Goal: Information Seeking & Learning: Learn about a topic

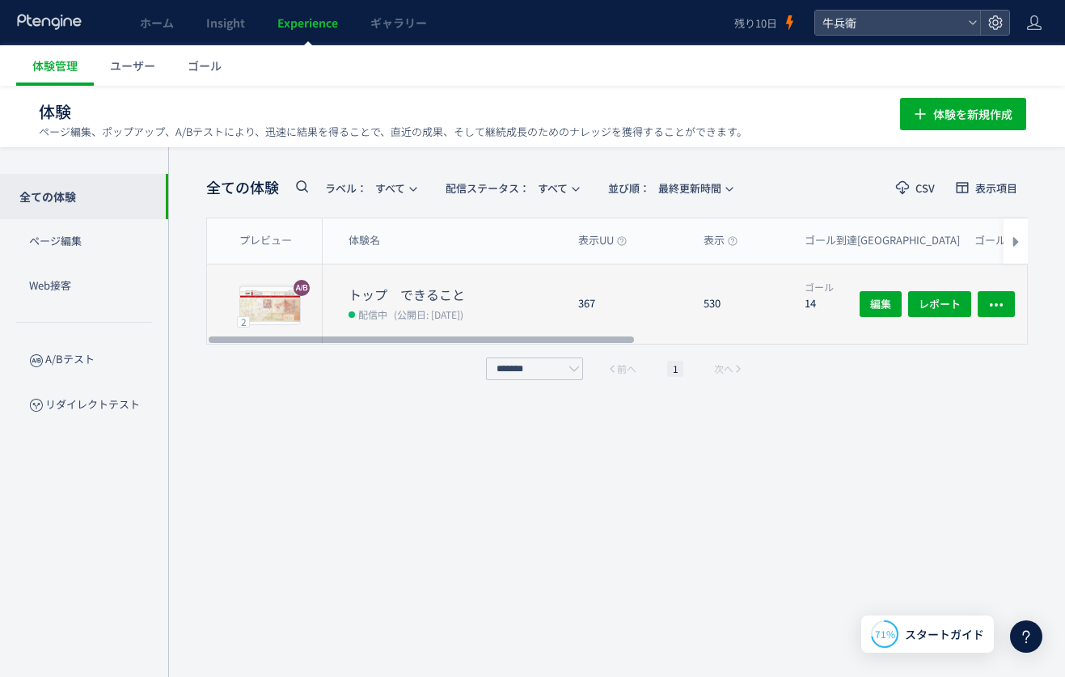
click at [444, 307] on span "(公開日: [DATE])" at bounding box center [429, 314] width 70 height 14
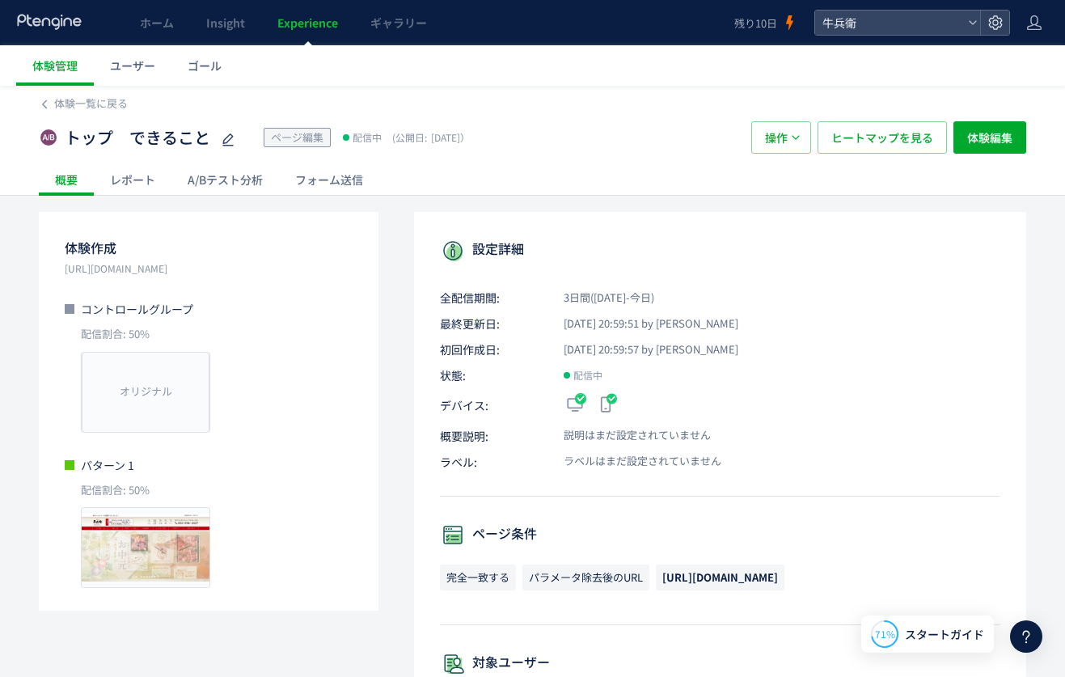
click at [249, 184] on div "A/Bテスト分析" at bounding box center [225, 179] width 108 height 32
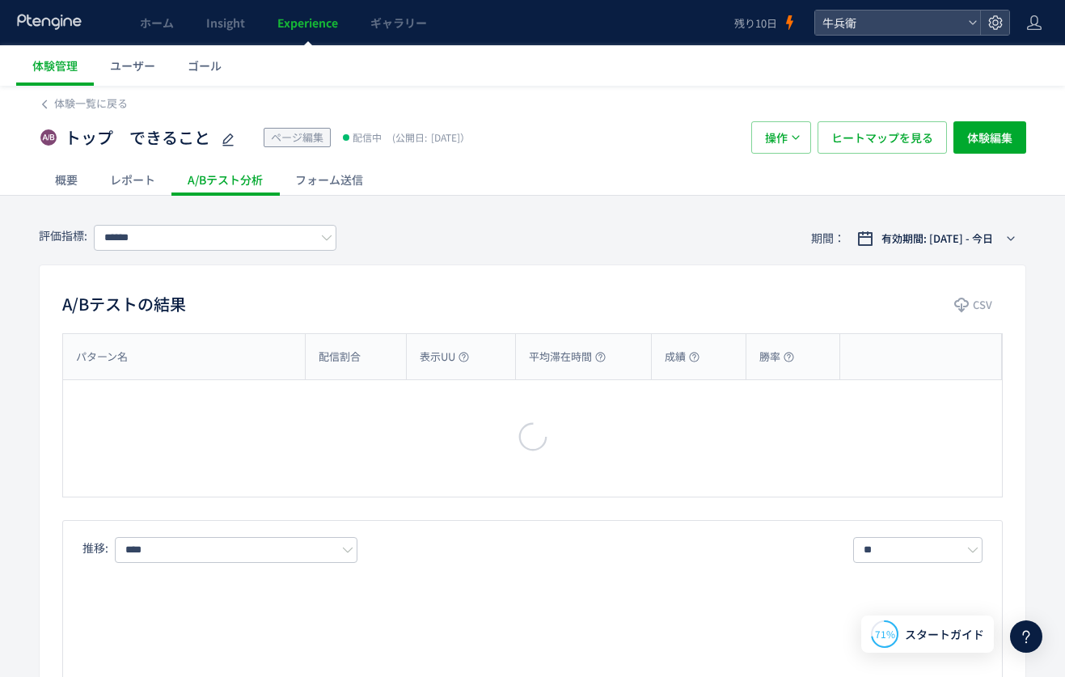
type input "****"
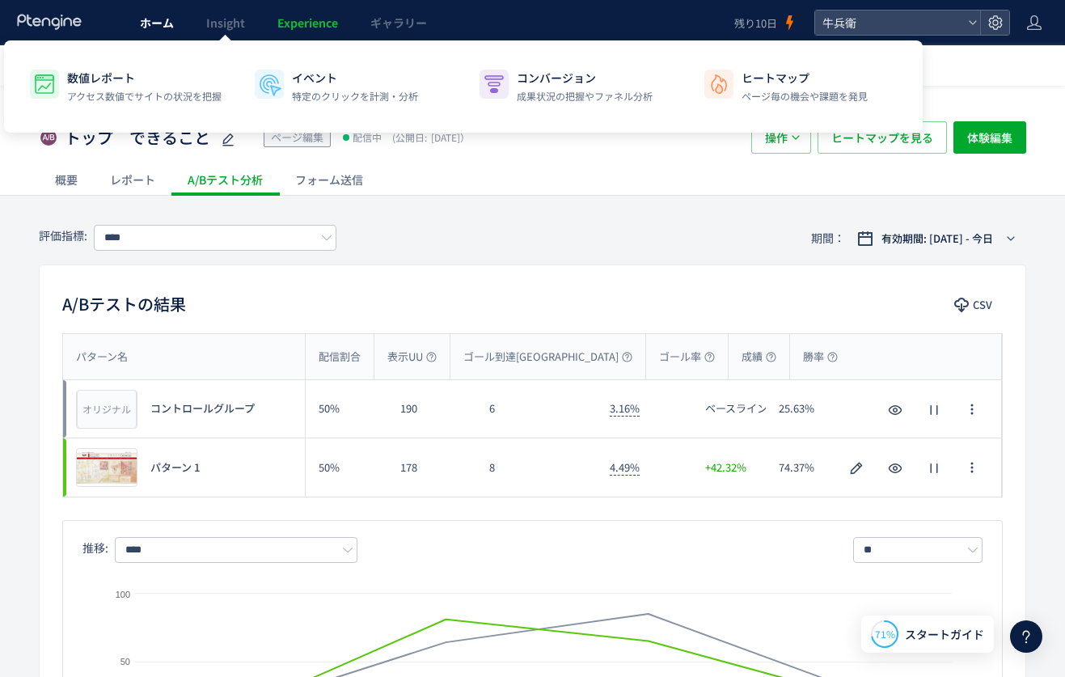
click at [162, 26] on span "ホーム" at bounding box center [157, 23] width 34 height 16
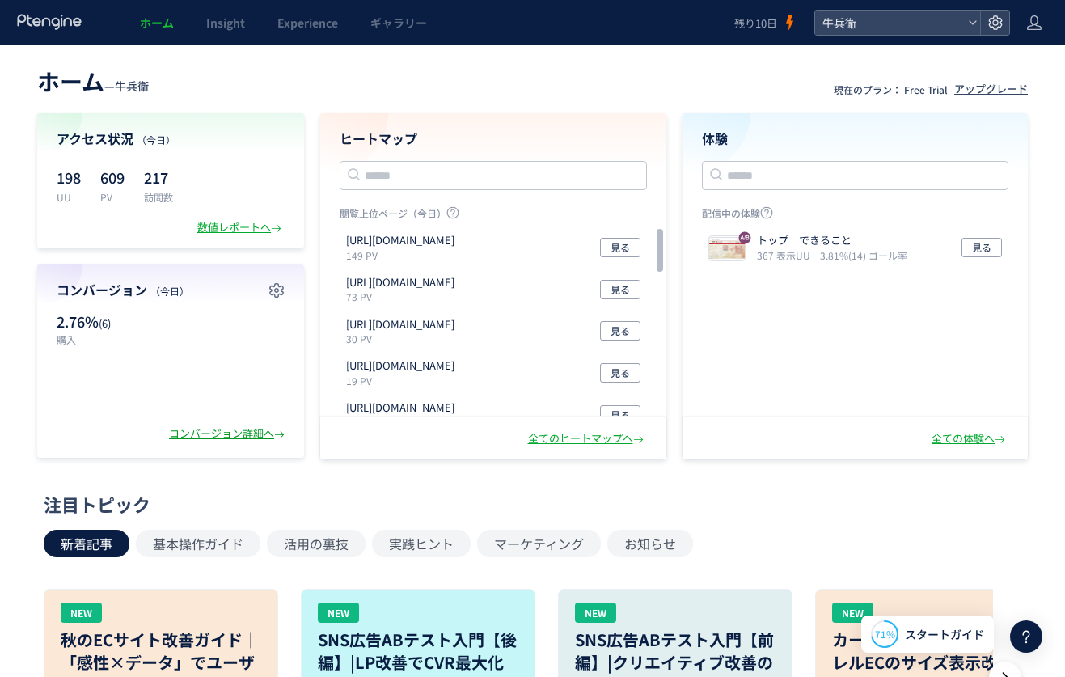
click at [243, 432] on div "コンバージョン詳細へ" at bounding box center [228, 433] width 119 height 15
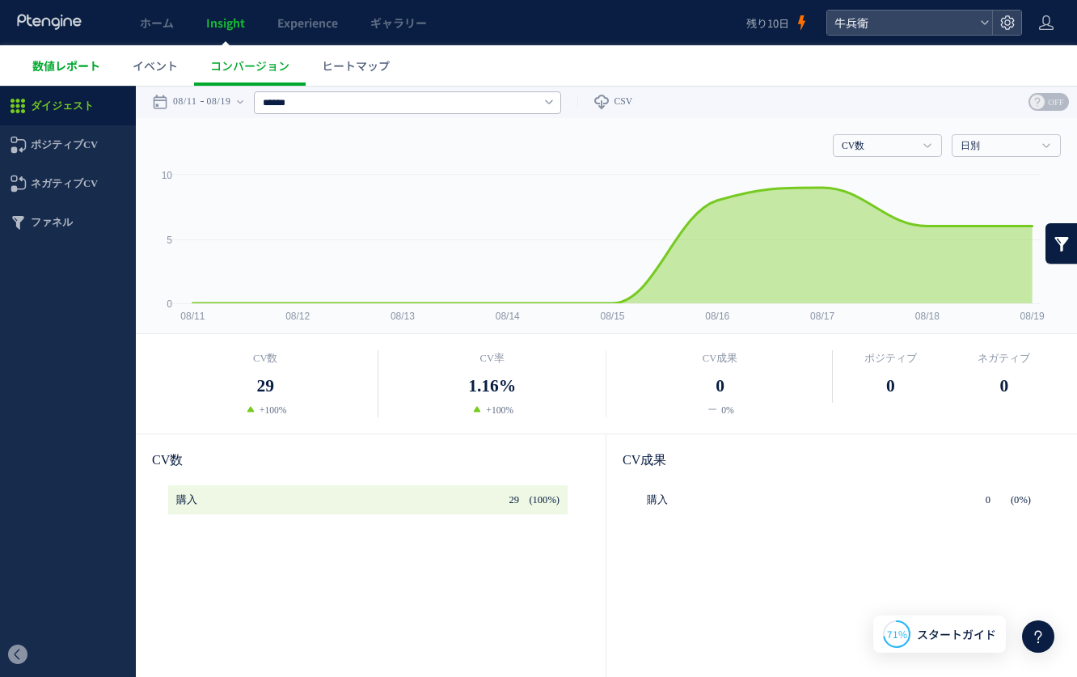
click at [52, 72] on span "数値レポート" at bounding box center [66, 65] width 68 height 16
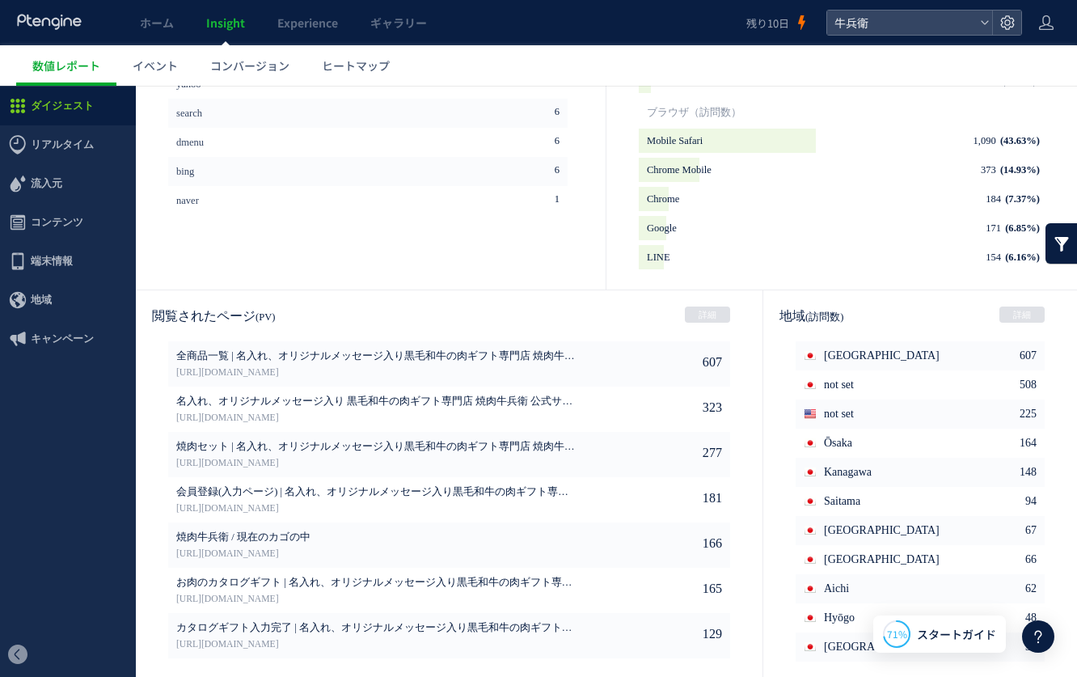
scroll to position [762, 0]
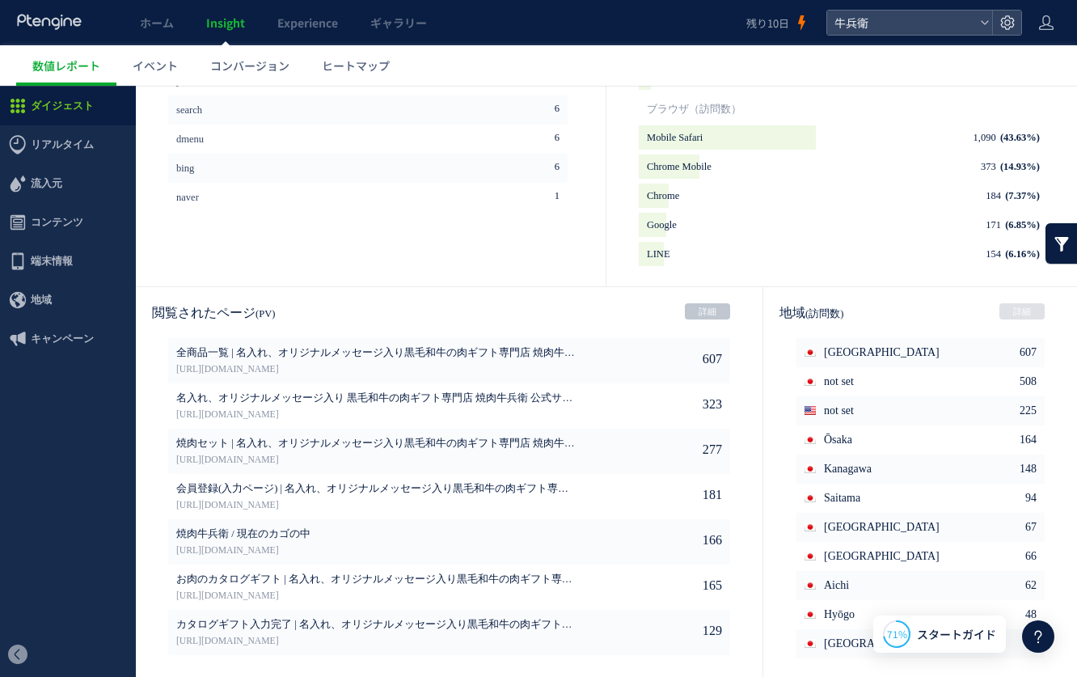
click at [687, 315] on link "詳細" at bounding box center [707, 311] width 45 height 16
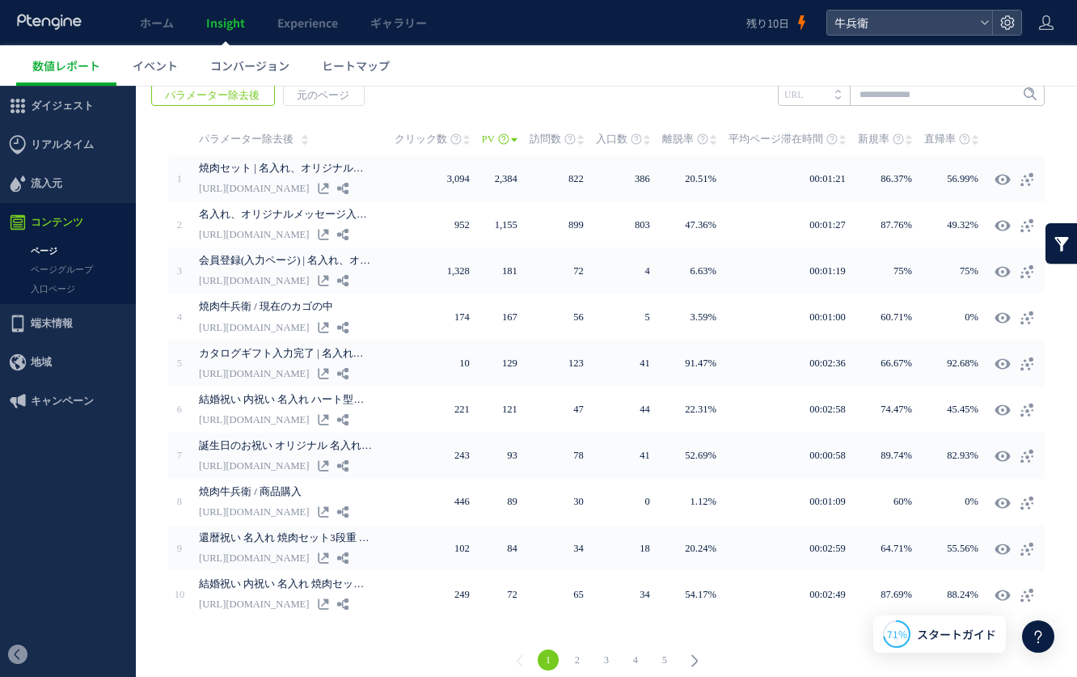
scroll to position [284, 0]
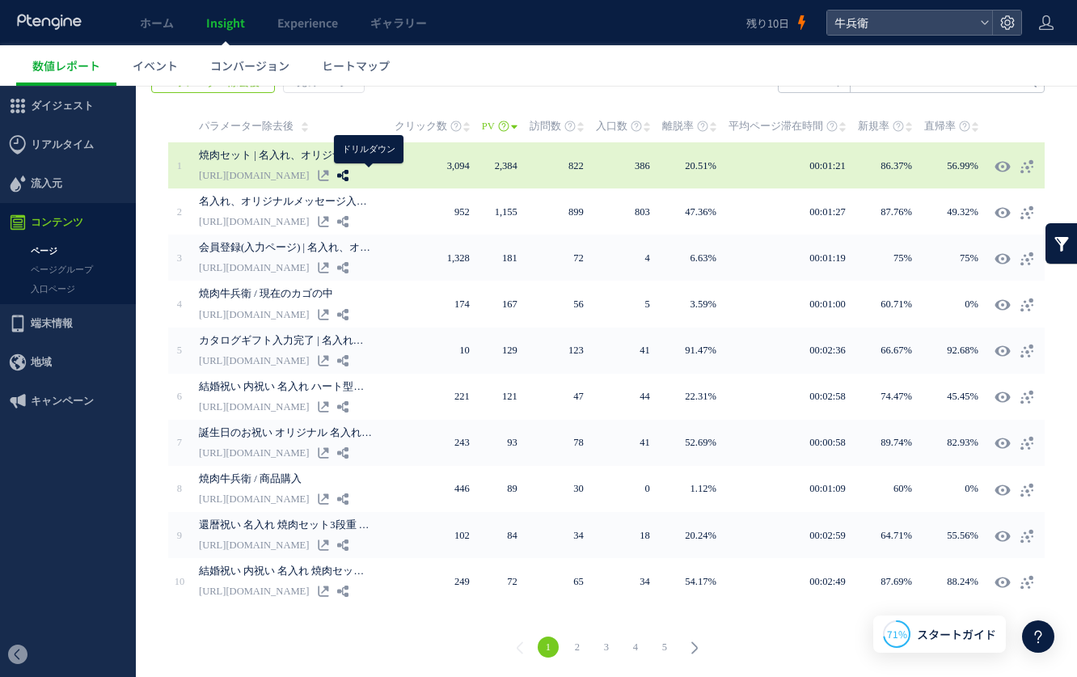
click at [349, 171] on use at bounding box center [342, 175] width 11 height 11
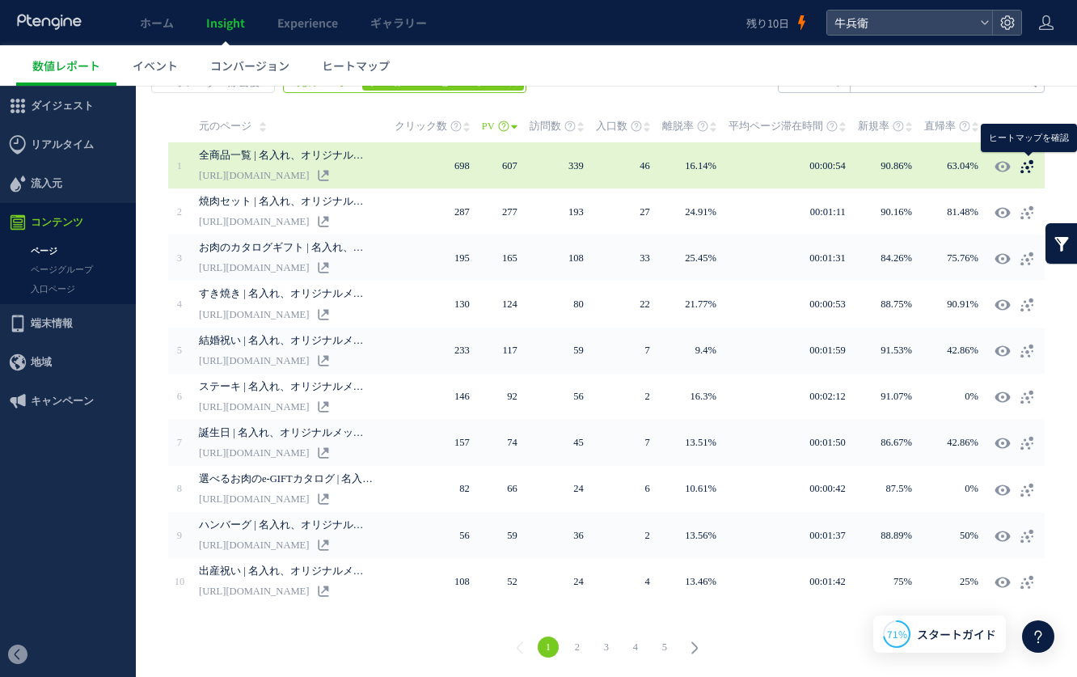
click at [1034, 167] on icon at bounding box center [1027, 167] width 16 height 16
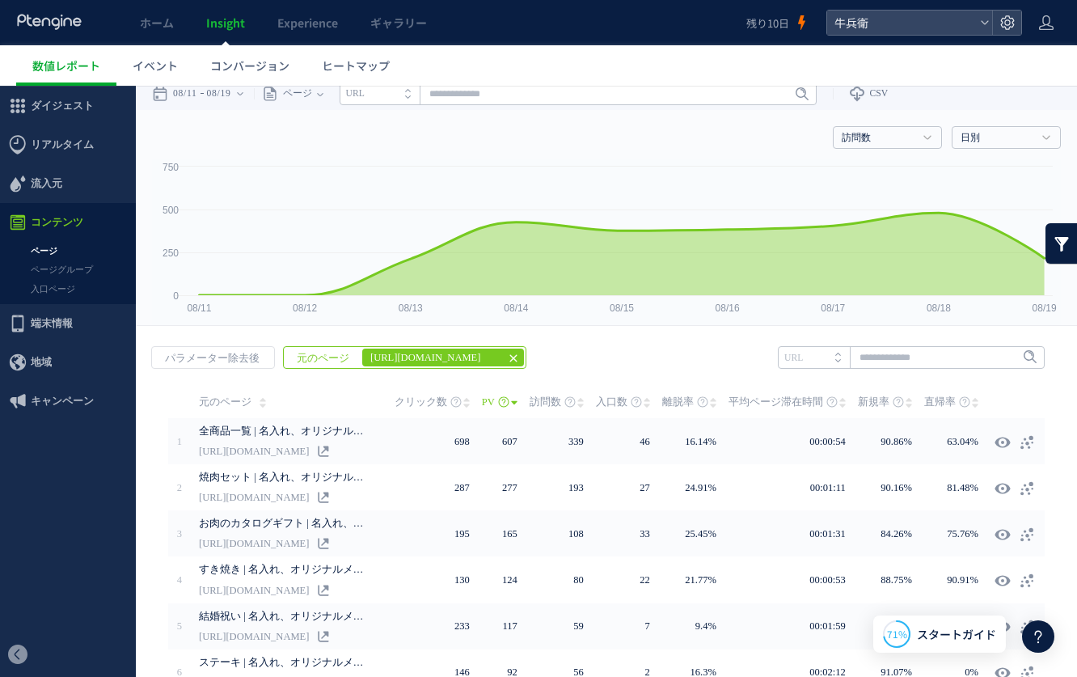
scroll to position [0, 0]
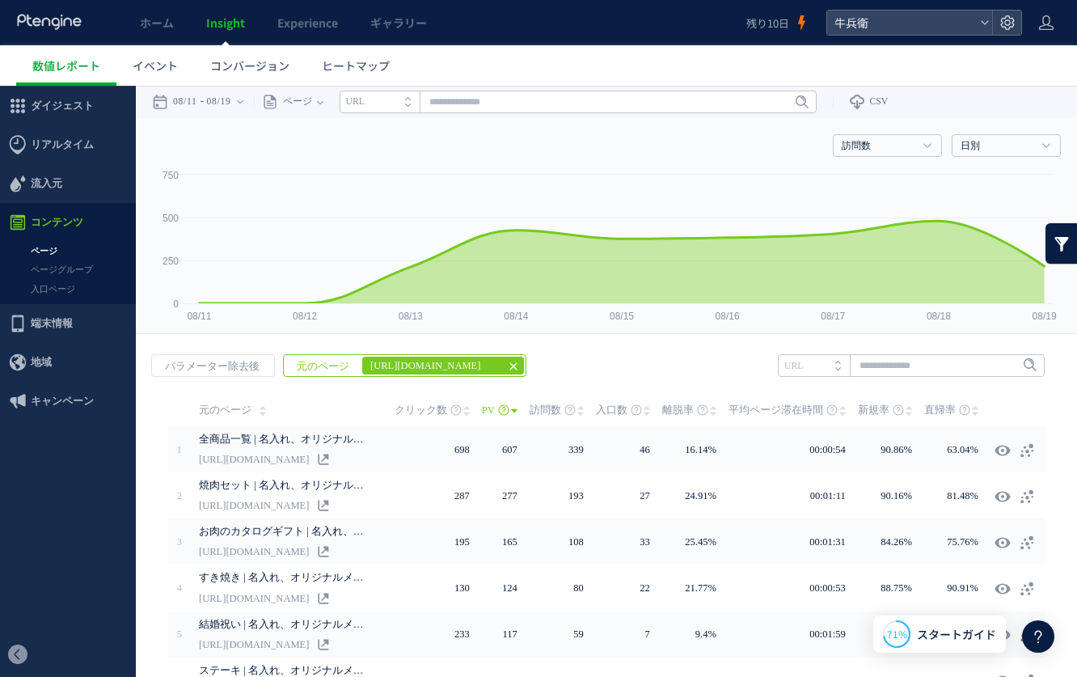
click at [510, 366] on use at bounding box center [513, 366] width 7 height 7
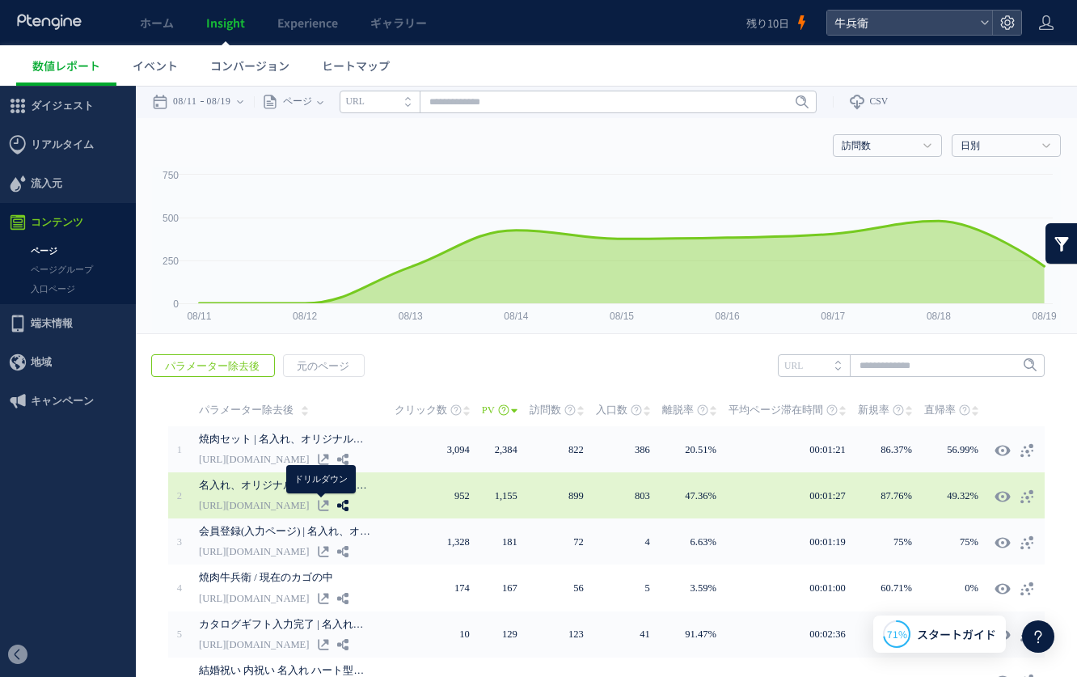
click at [337, 506] on use at bounding box center [342, 505] width 11 height 11
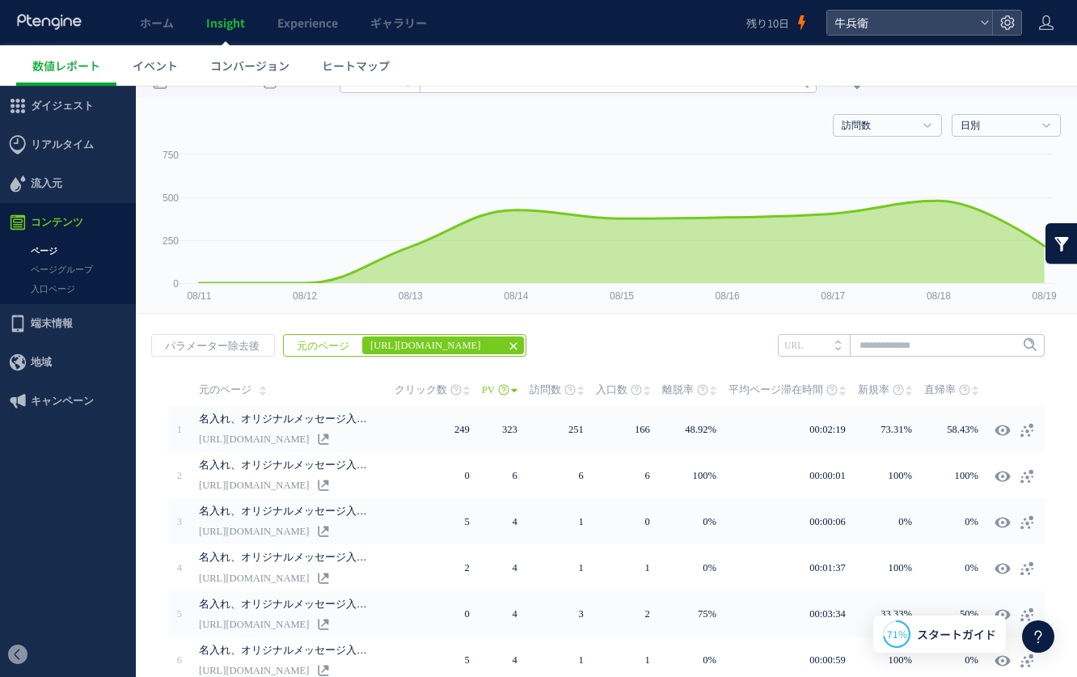
scroll to position [20, 0]
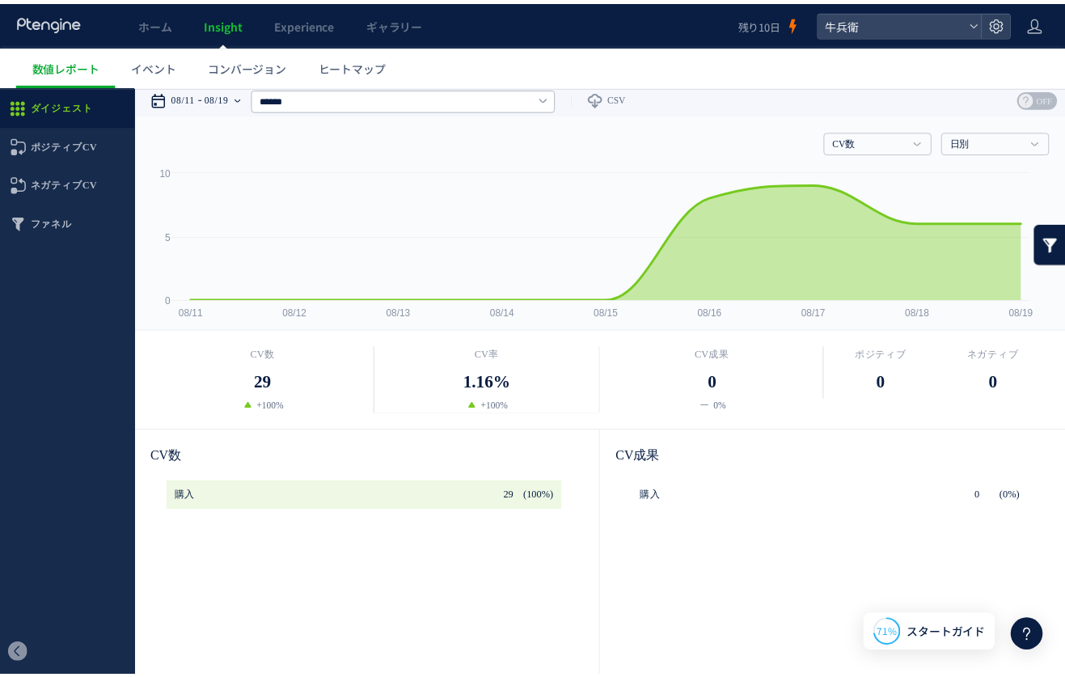
scroll to position [6, 0]
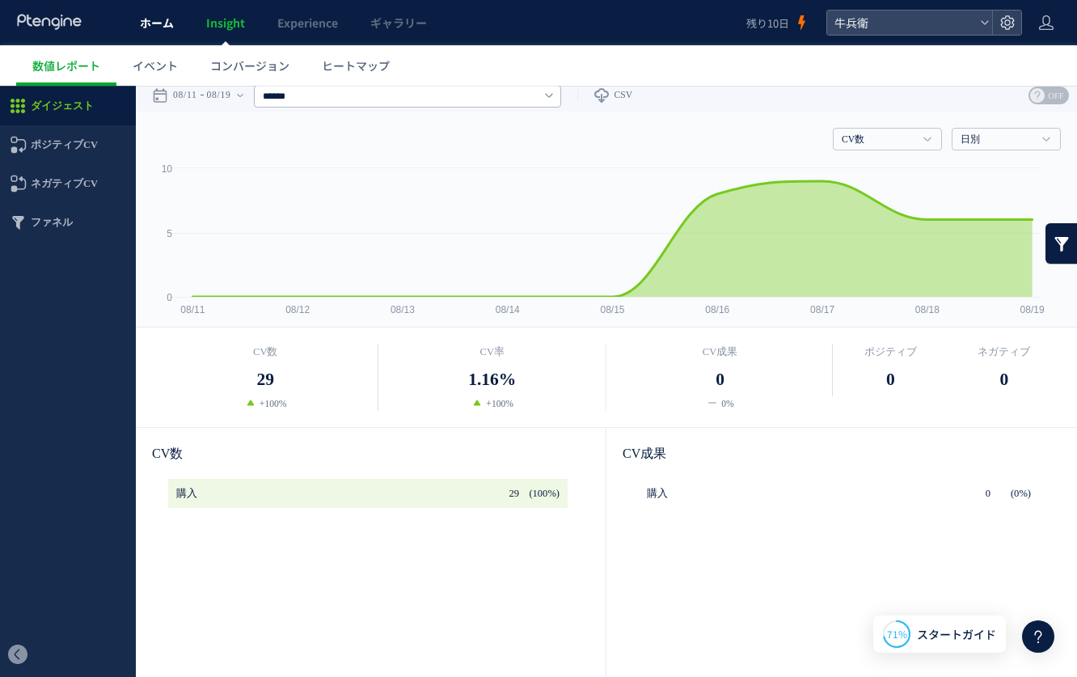
click at [142, 30] on span "ホーム" at bounding box center [157, 23] width 34 height 16
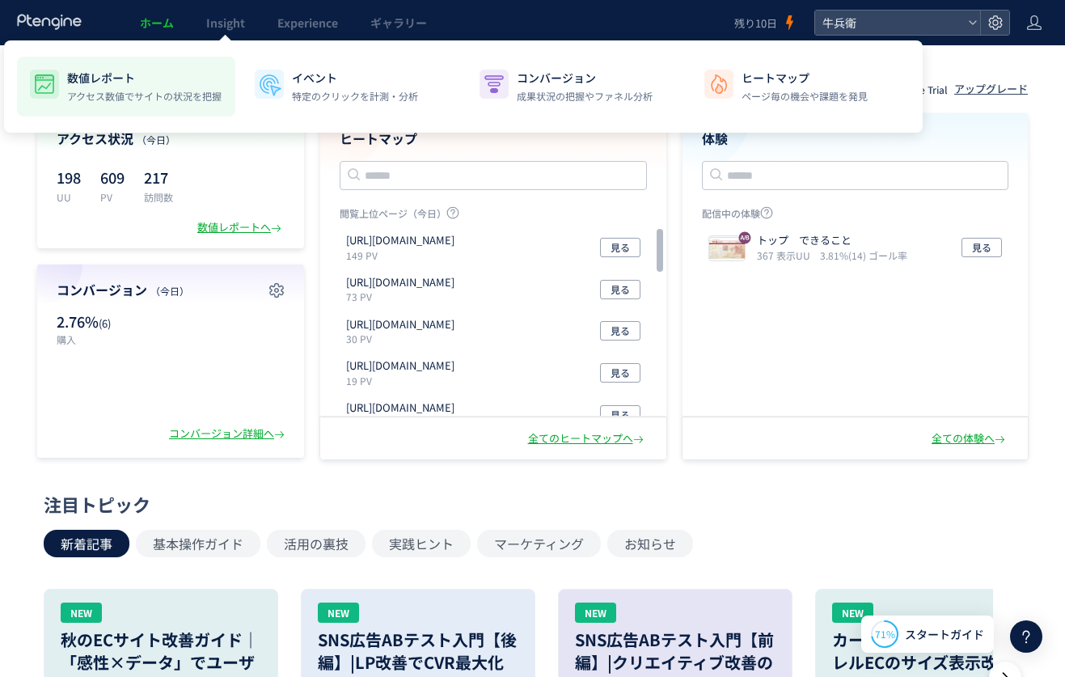
click at [137, 75] on p "数値レポート" at bounding box center [144, 78] width 154 height 16
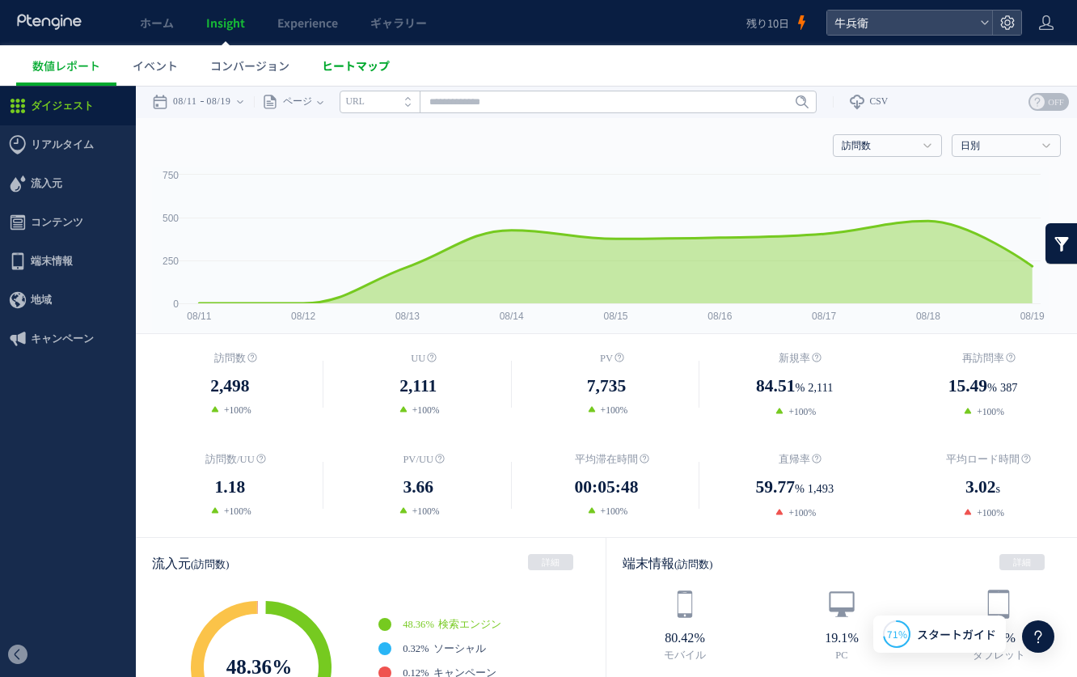
click at [341, 68] on span "ヒートマップ" at bounding box center [356, 65] width 68 height 16
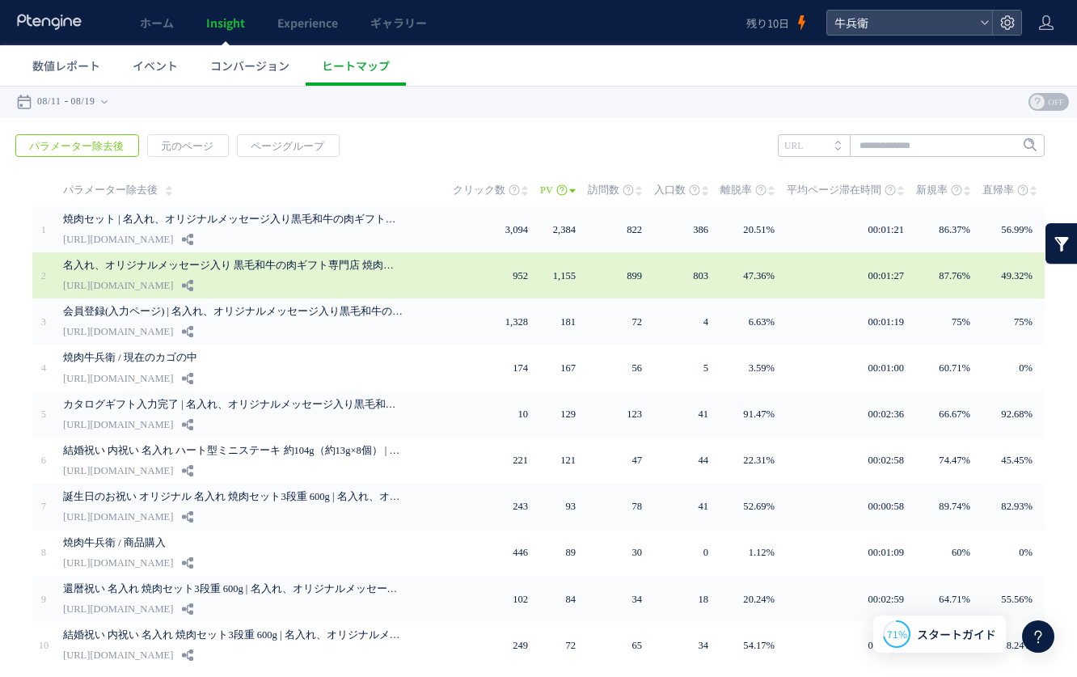
click at [466, 276] on td "952" at bounding box center [496, 275] width 87 height 46
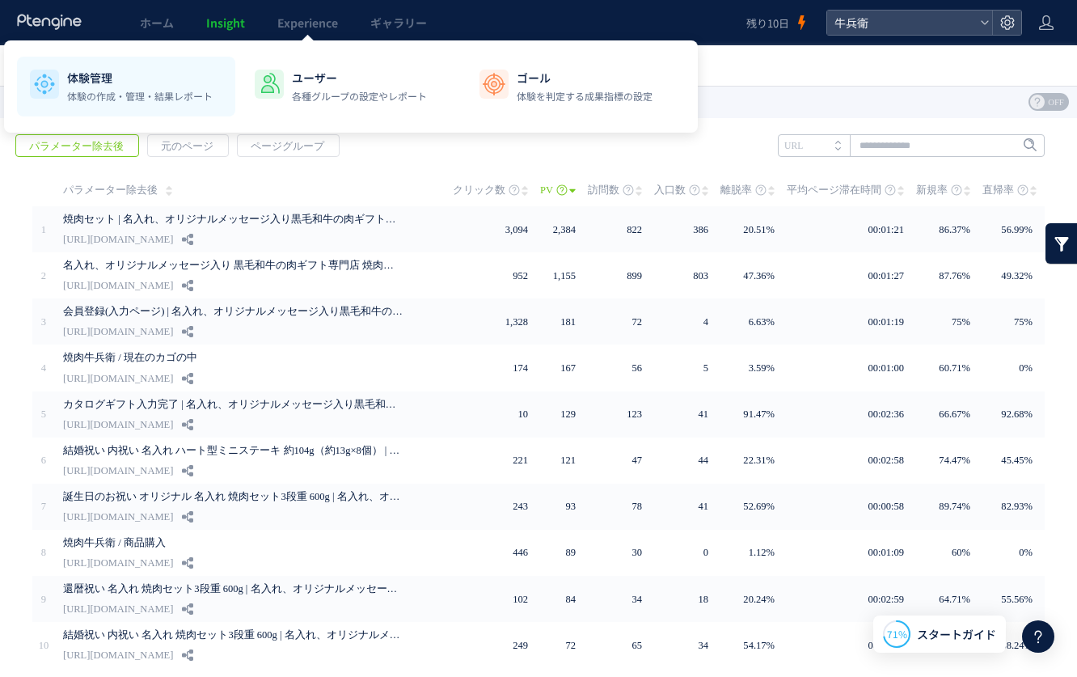
click at [242, 104] on li "体験管理 体験の作成・管理・結果レポート" at bounding box center [351, 87] width 218 height 60
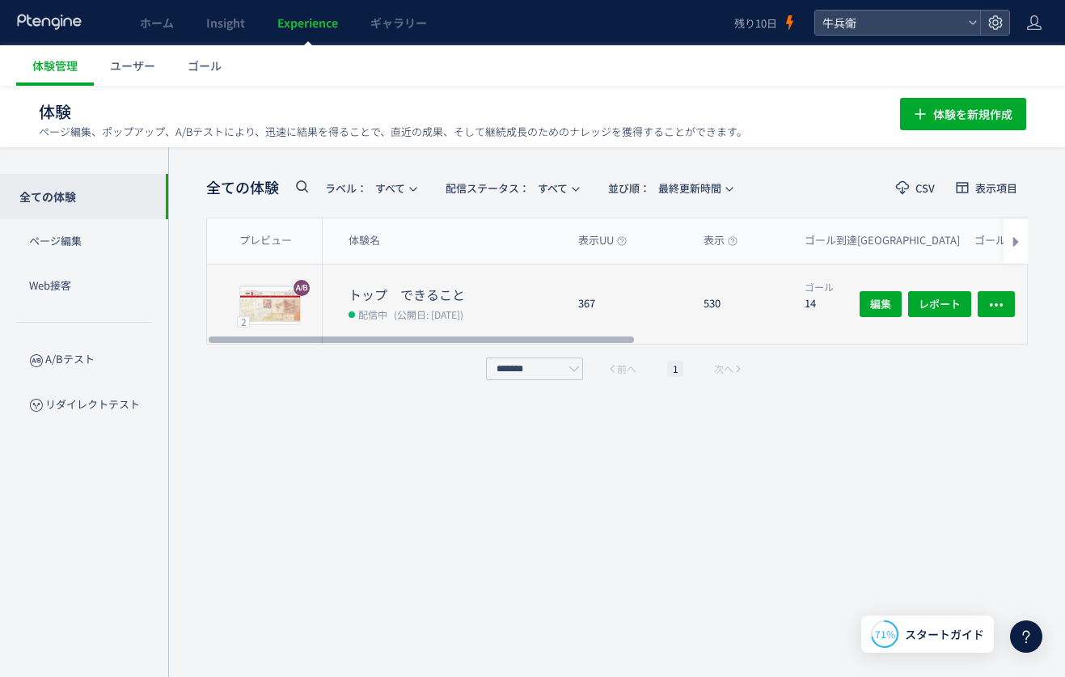
click at [755, 299] on div "530" at bounding box center [741, 303] width 101 height 79
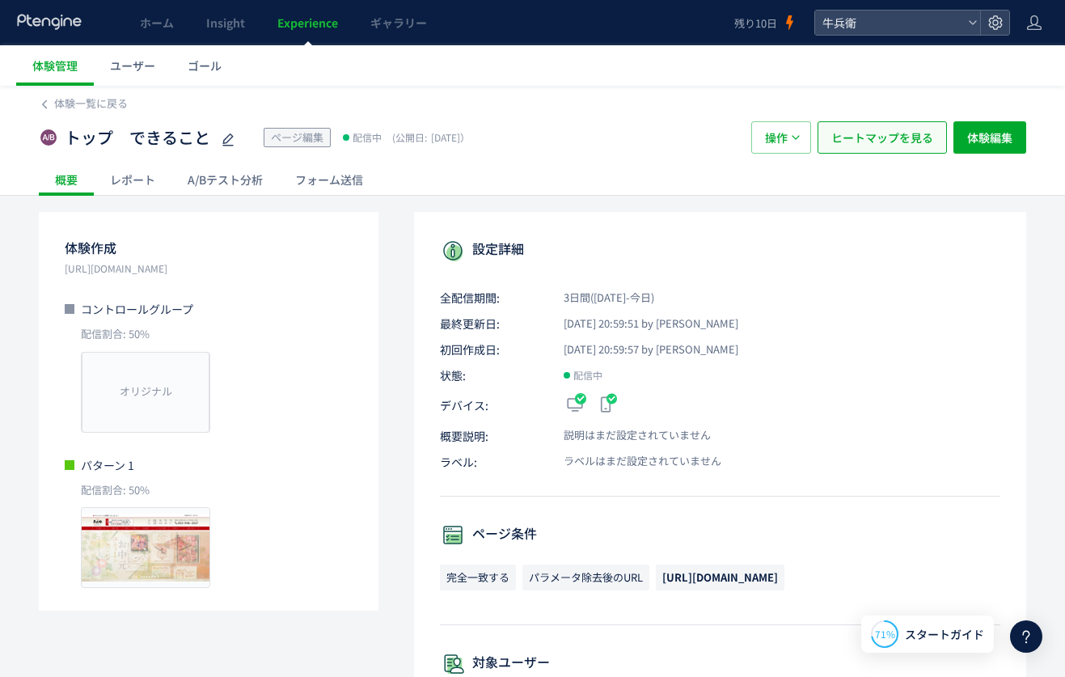
click at [880, 125] on span "ヒートマップを見る" at bounding box center [882, 137] width 102 height 32
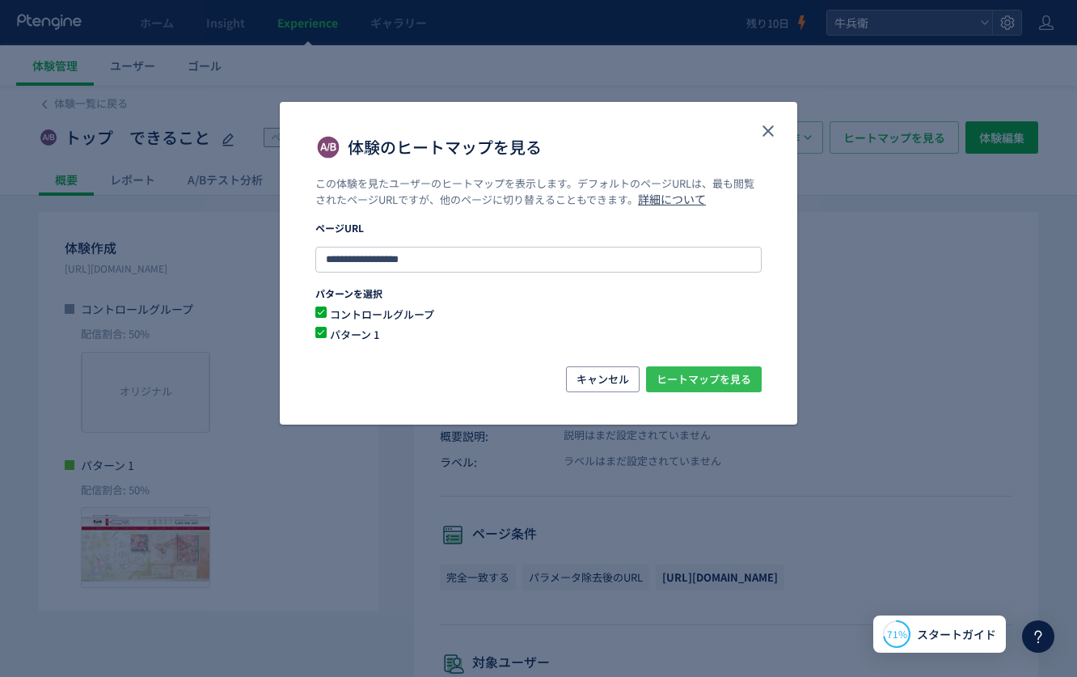
click at [720, 383] on span "ヒートマップを見る" at bounding box center [704, 379] width 95 height 26
click at [759, 135] on icon "close" at bounding box center [768, 130] width 19 height 19
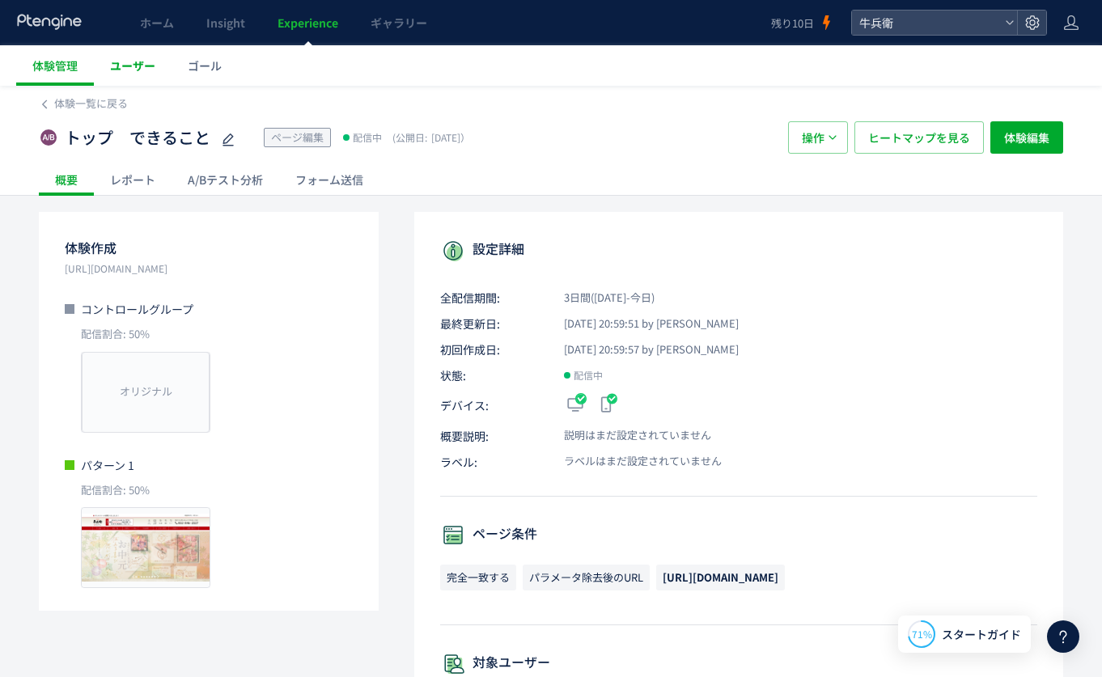
click at [119, 56] on link "ユーザー" at bounding box center [133, 65] width 78 height 40
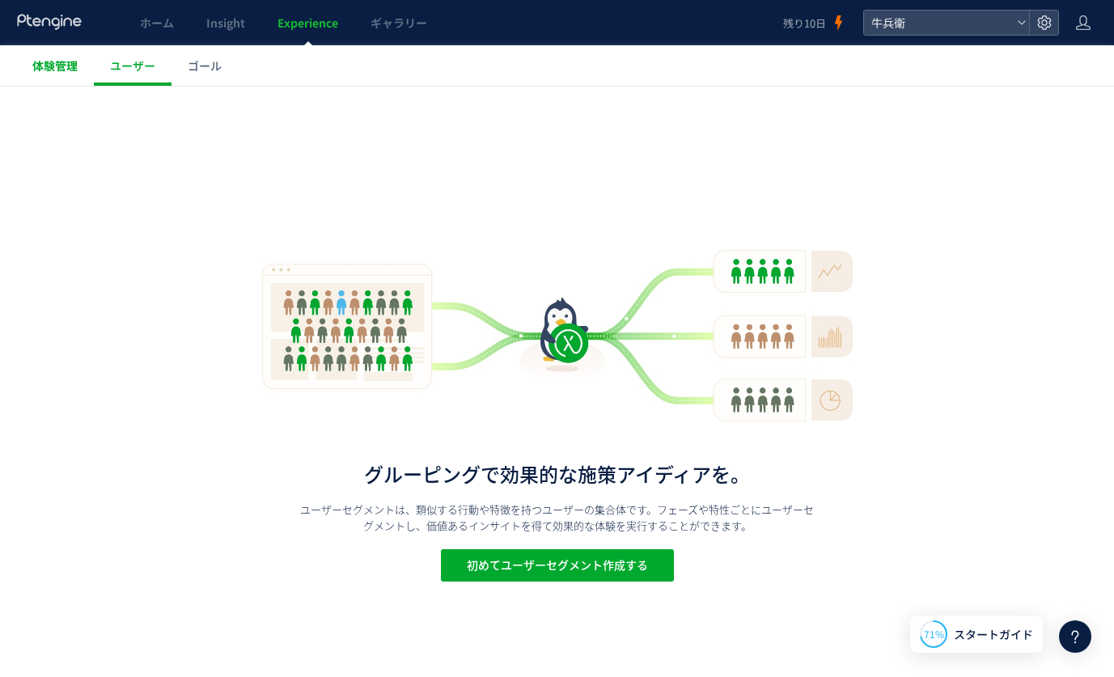
click at [43, 69] on span "体験管理" at bounding box center [54, 65] width 45 height 16
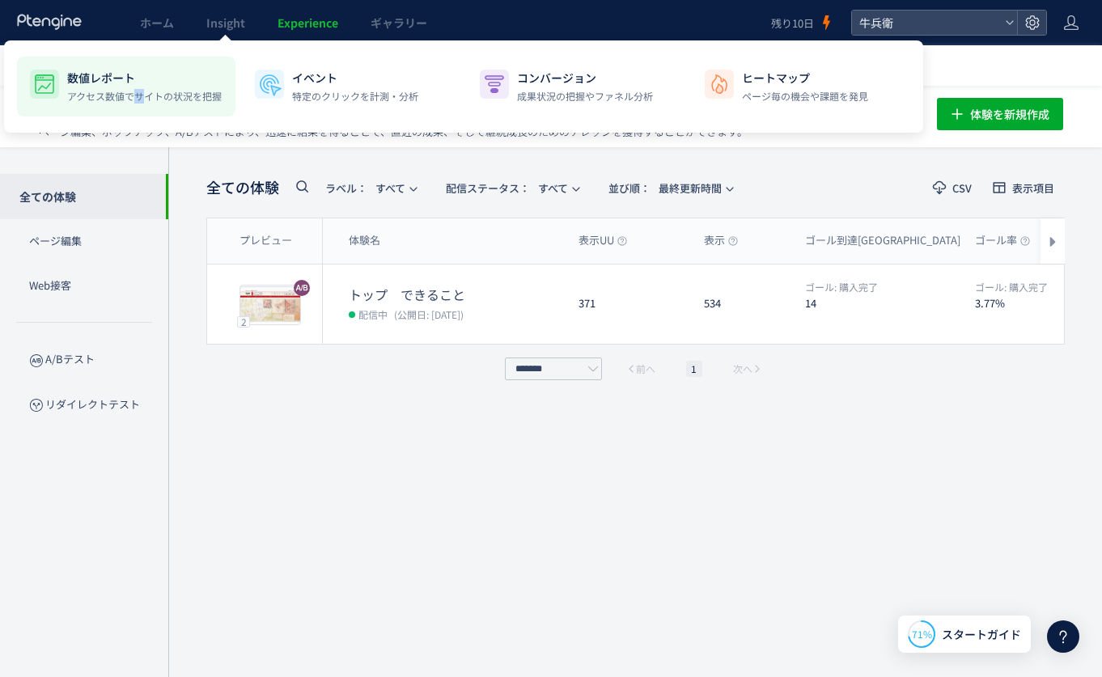
click at [138, 89] on p "アクセス数値でサイトの状況を把握" at bounding box center [144, 96] width 154 height 15
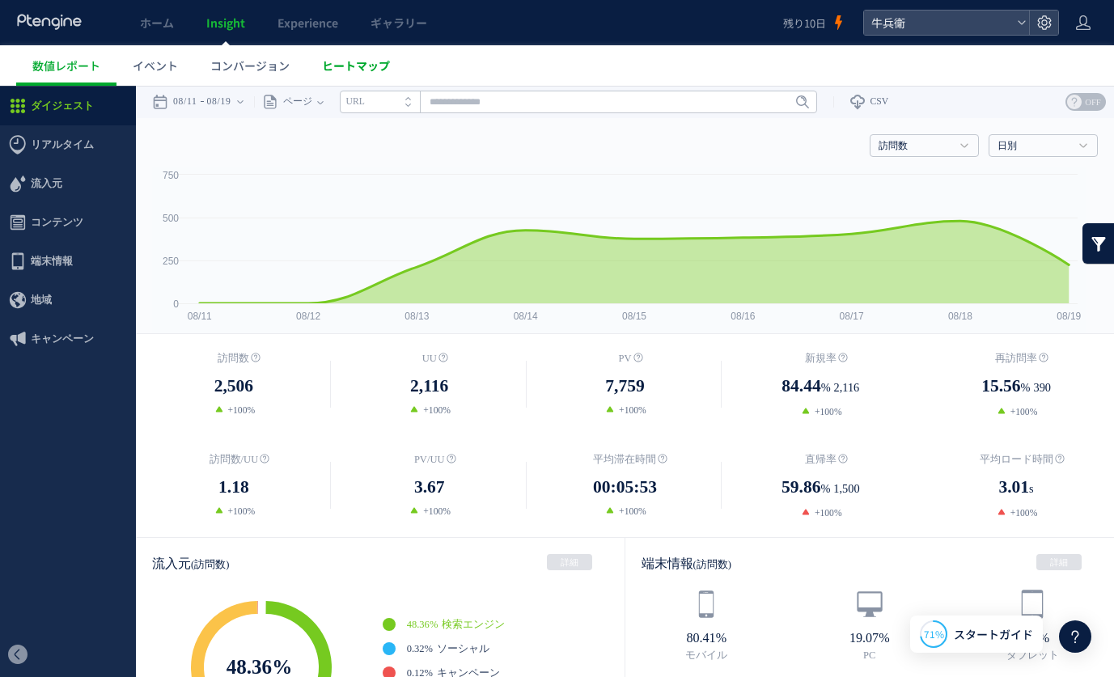
click at [382, 61] on span "ヒートマップ" at bounding box center [356, 65] width 68 height 16
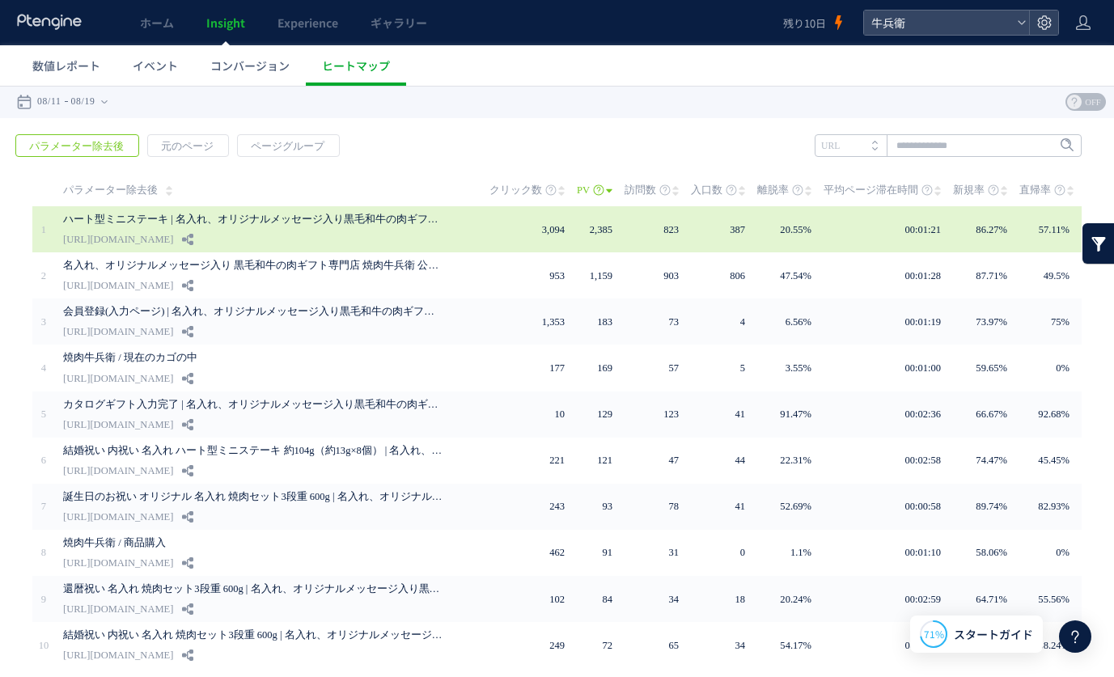
click at [234, 233] on div "ハート型ミニステーキ | 名入れ、オリジナルメッセージ入り黒毛和牛の肉ギフト専門店 焼肉牛兵衛 [URL][DOMAIN_NAME]" at bounding box center [265, 229] width 404 height 46
click at [193, 239] on use at bounding box center [187, 239] width 11 height 11
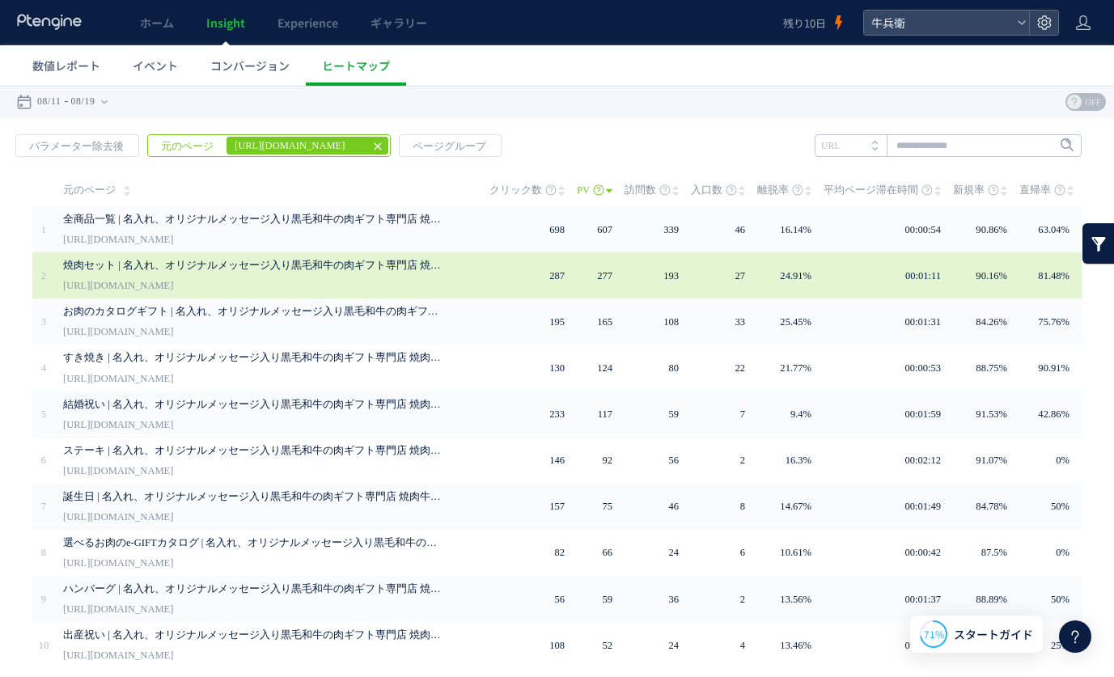
click at [349, 261] on link "焼肉セット | 名入れ、オリジナルメッセージ入り黒毛和牛の肉ギフト専門店 焼肉牛兵衛" at bounding box center [253, 265] width 380 height 19
